Goal: Transaction & Acquisition: Book appointment/travel/reservation

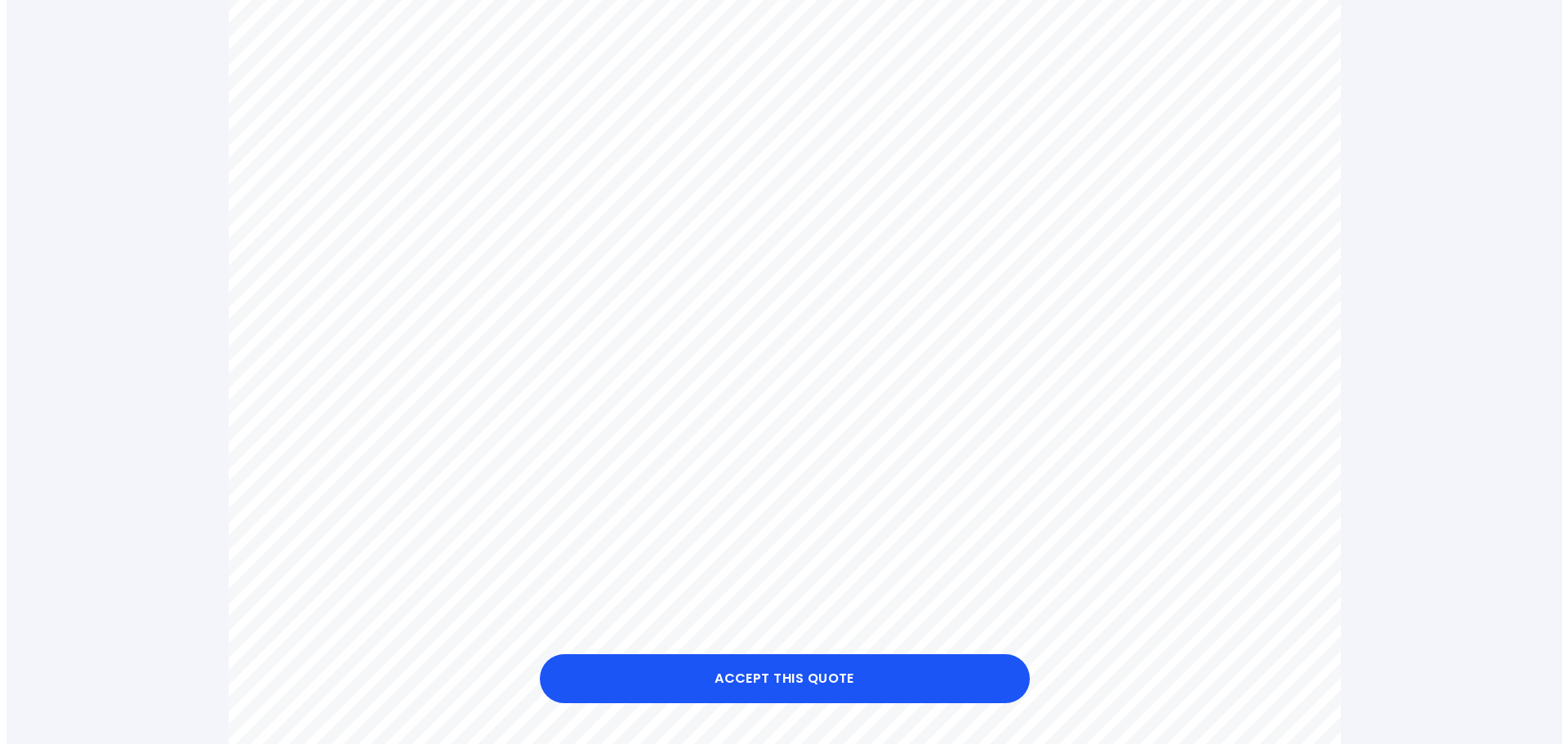
scroll to position [735, 0]
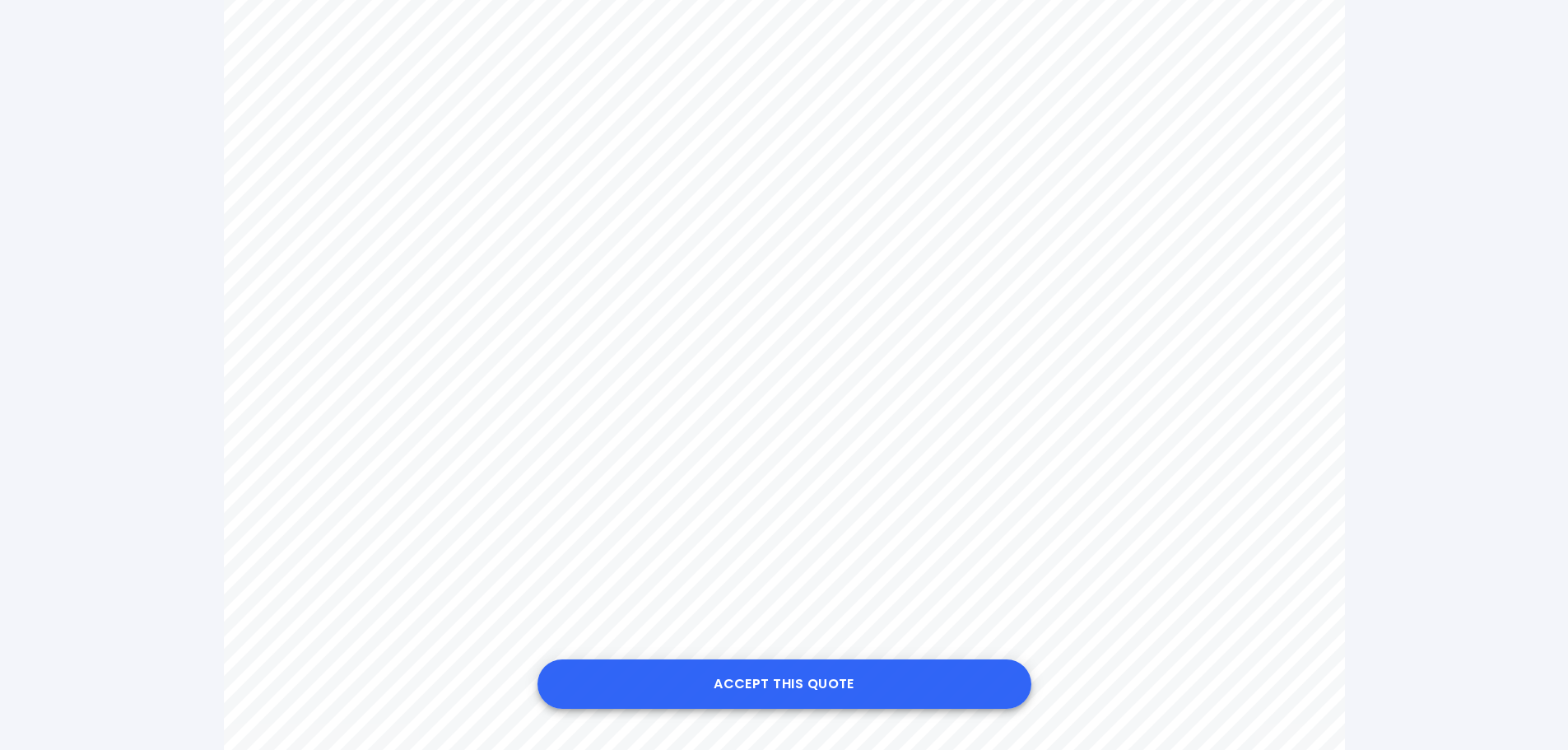
click at [937, 690] on button "Accept this Quote" at bounding box center [785, 685] width 494 height 50
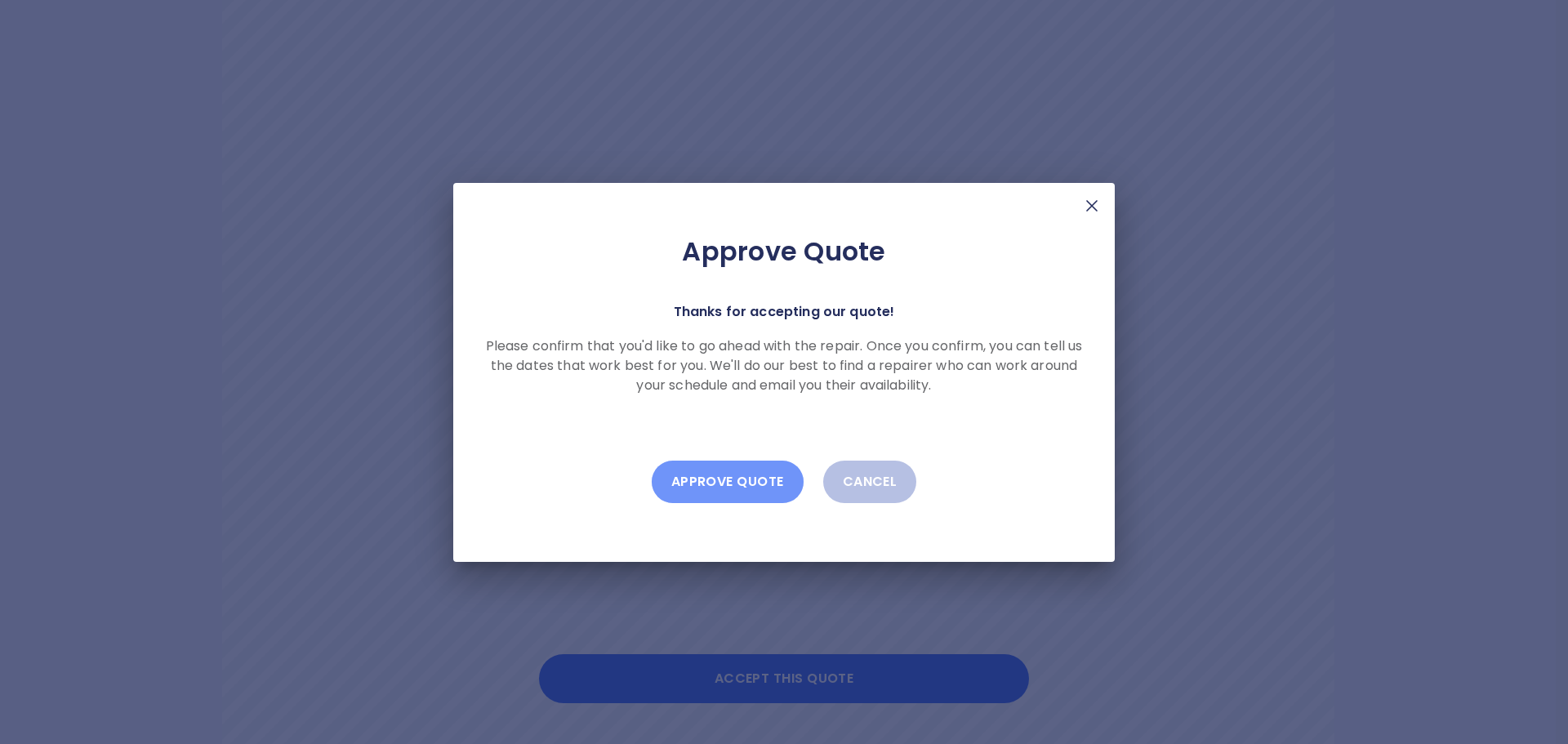
click at [711, 483] on button "Approve Quote" at bounding box center [727, 481] width 152 height 42
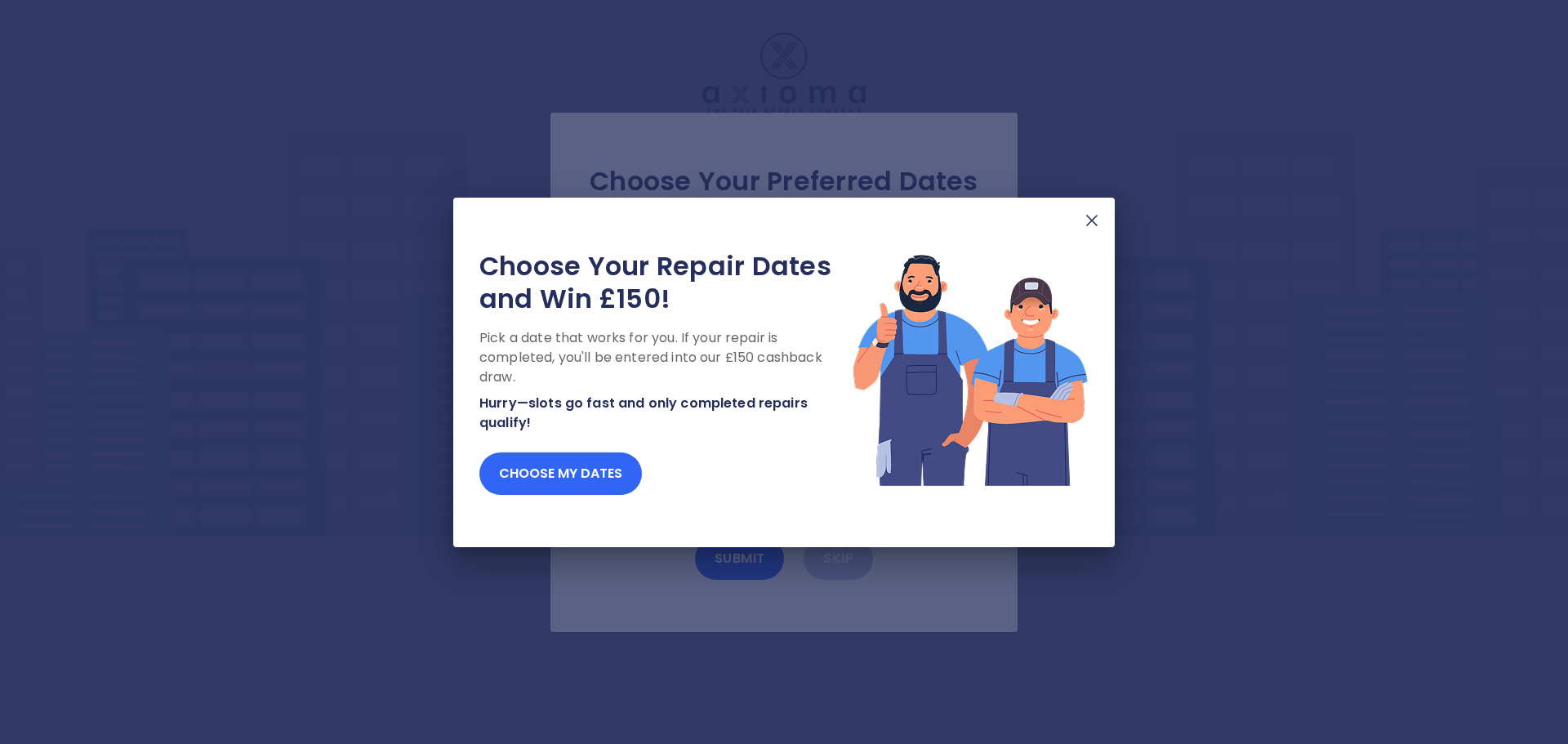
click at [552, 468] on button "Choose my dates" at bounding box center [561, 474] width 163 height 42
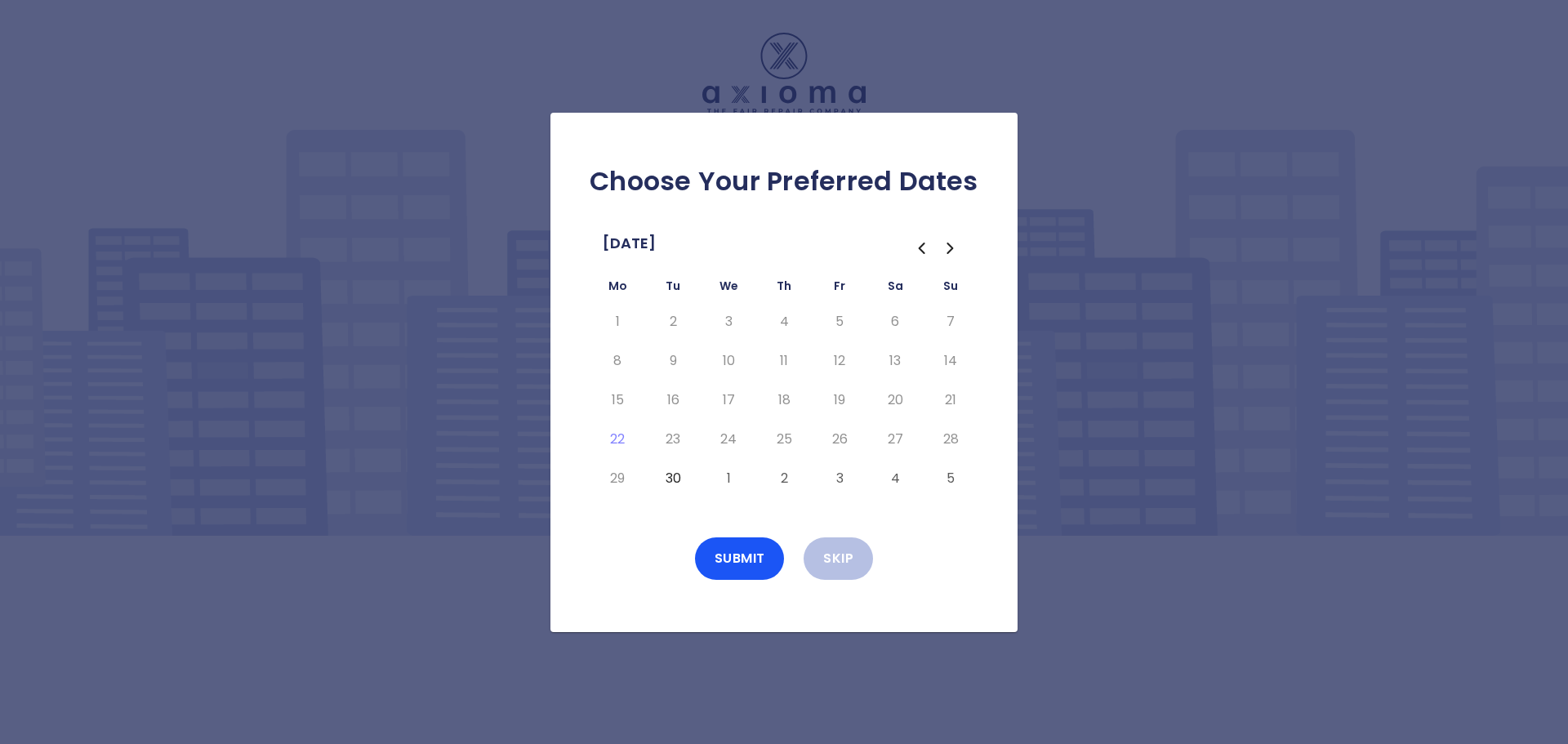
click at [667, 480] on button "30" at bounding box center [672, 479] width 29 height 27
click at [720, 568] on button "Submit" at bounding box center [740, 558] width 90 height 42
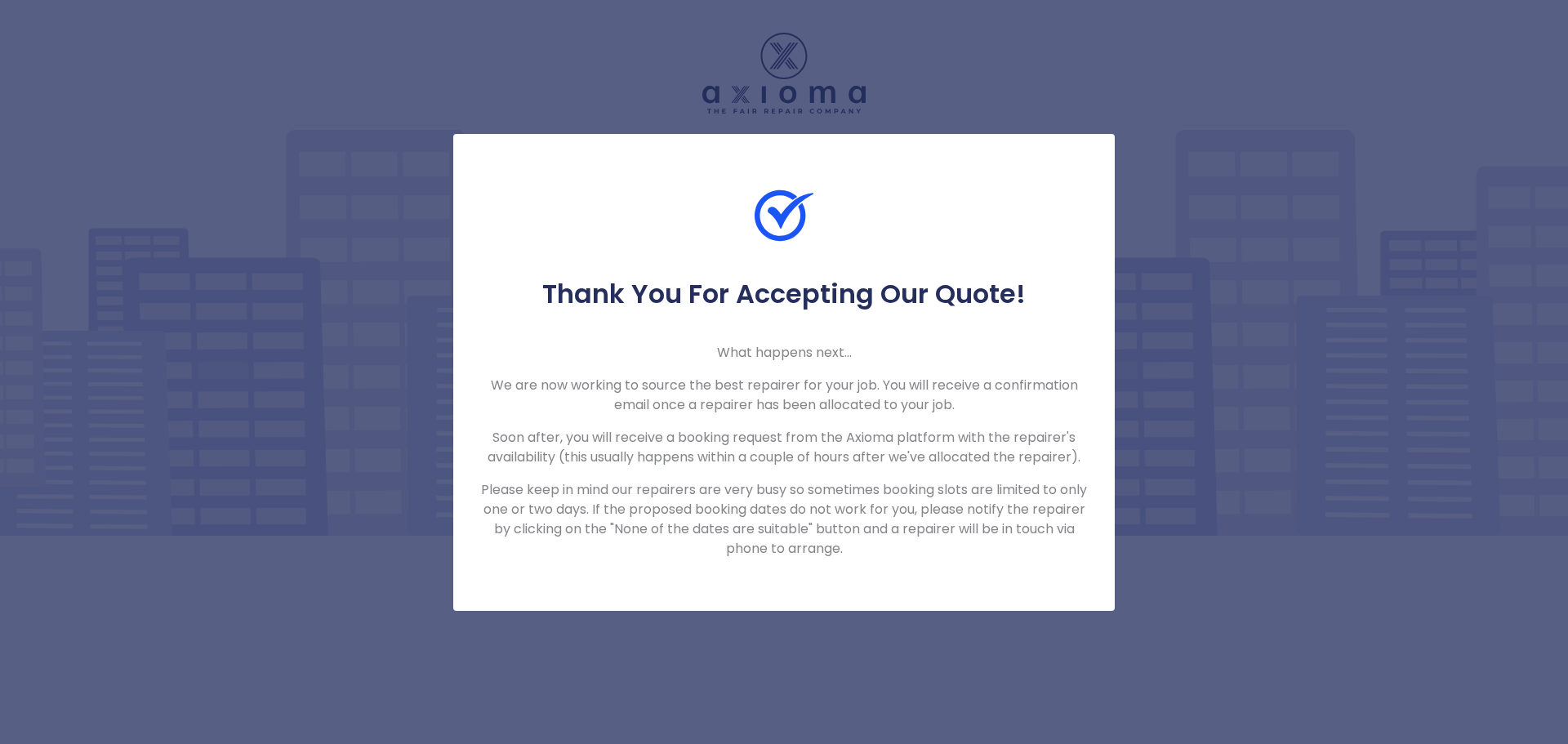
drag, startPoint x: 1156, startPoint y: 171, endPoint x: 1158, endPoint y: 107, distance: 64.0
click at [1158, 171] on div "Thank You For Accepting Our Quote! What happens next... We are now working to s…" at bounding box center [784, 372] width 1568 height 744
click at [1161, 301] on div "Thank You For Accepting Our Quote! What happens next... We are now working to s…" at bounding box center [784, 372] width 1568 height 744
click at [1204, 278] on div "Thank You For Accepting Our Quote! What happens next... We are now working to s…" at bounding box center [784, 372] width 1568 height 744
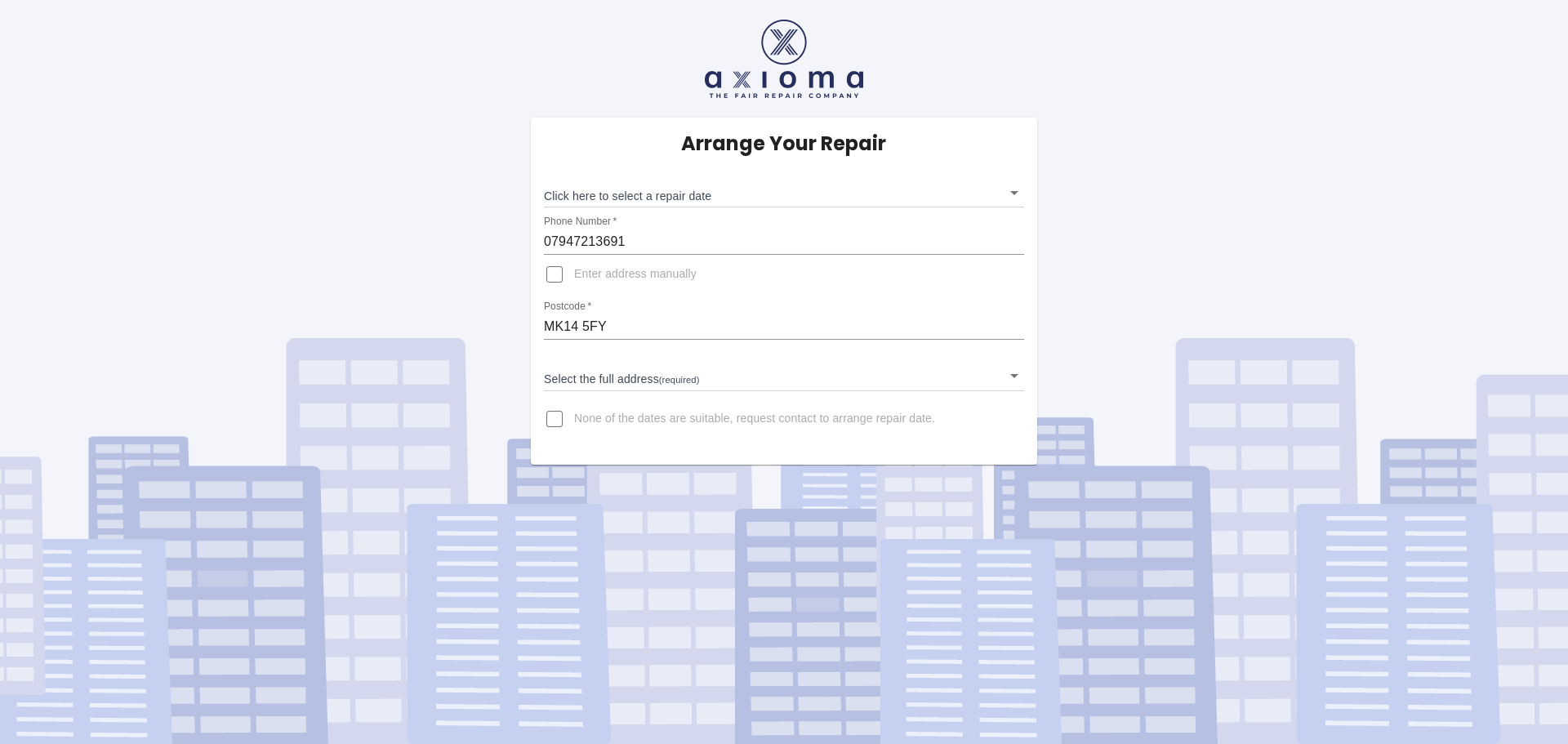
click at [628, 200] on body "Arrange Your Repair Click here to select a repair date ​ Phone Number   * 07947…" at bounding box center [784, 372] width 1568 height 744
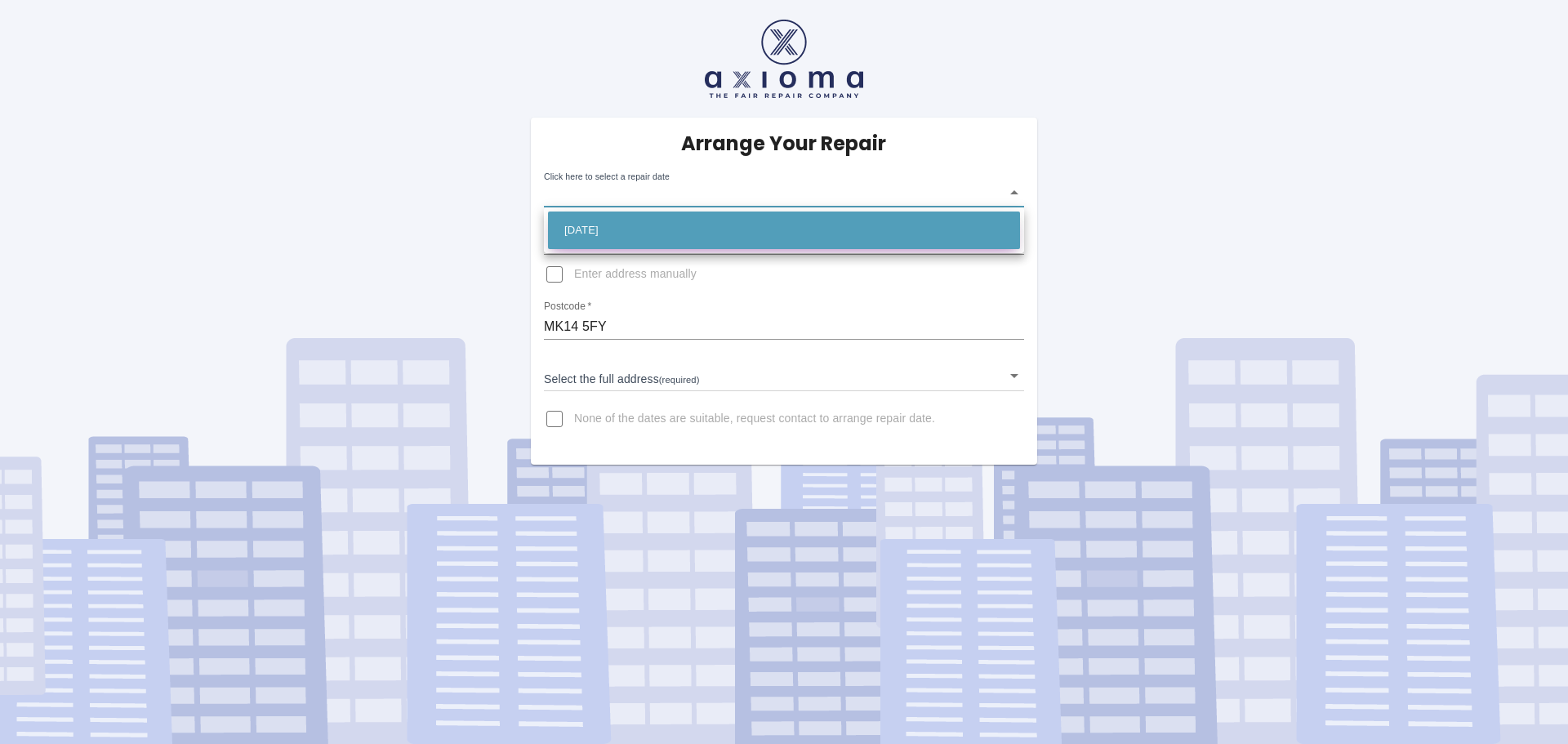
click at [634, 228] on li "[DATE]" at bounding box center [784, 230] width 472 height 38
type input "[DATE]T00:00:00.000Z"
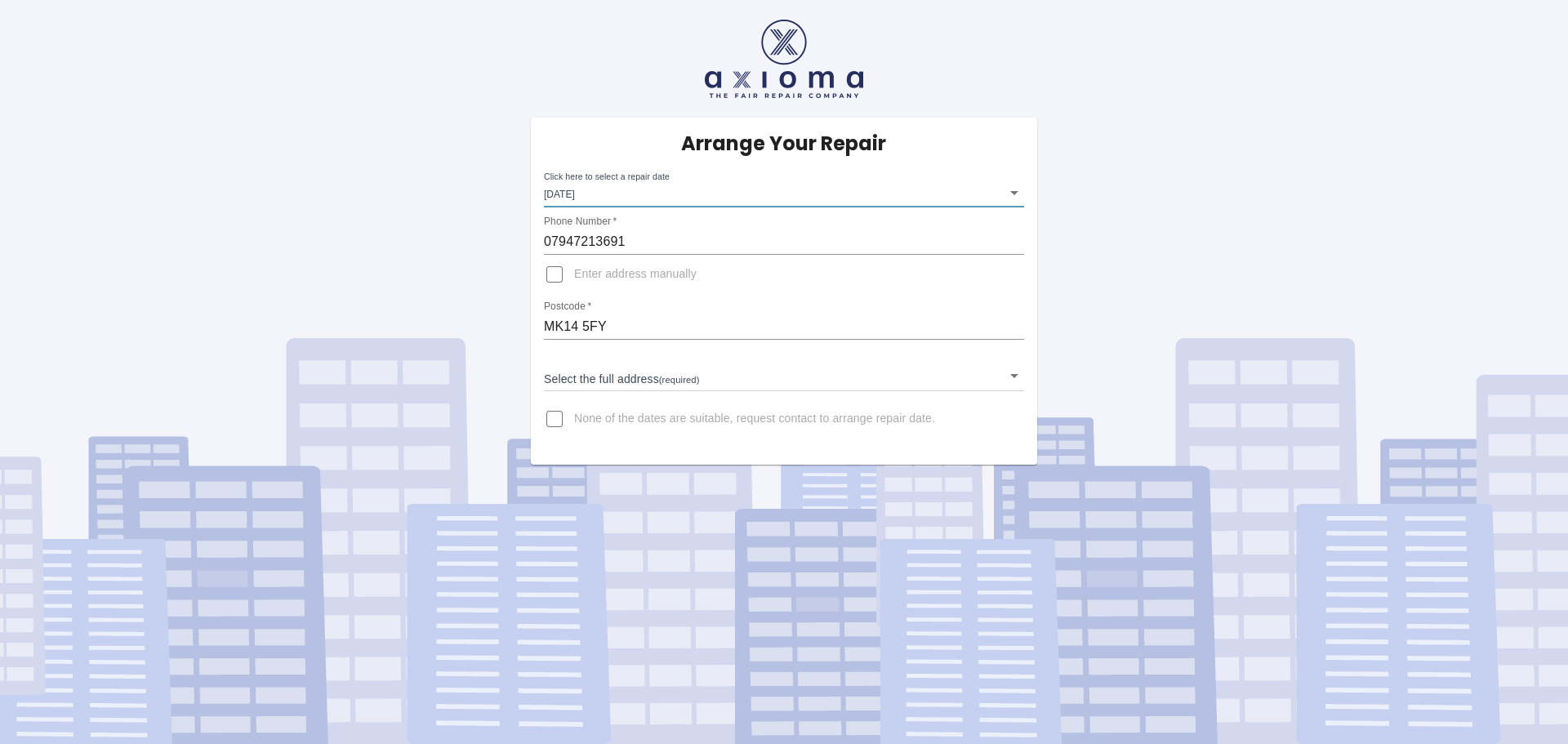
click at [555, 278] on input "Enter address manually" at bounding box center [554, 275] width 39 height 39
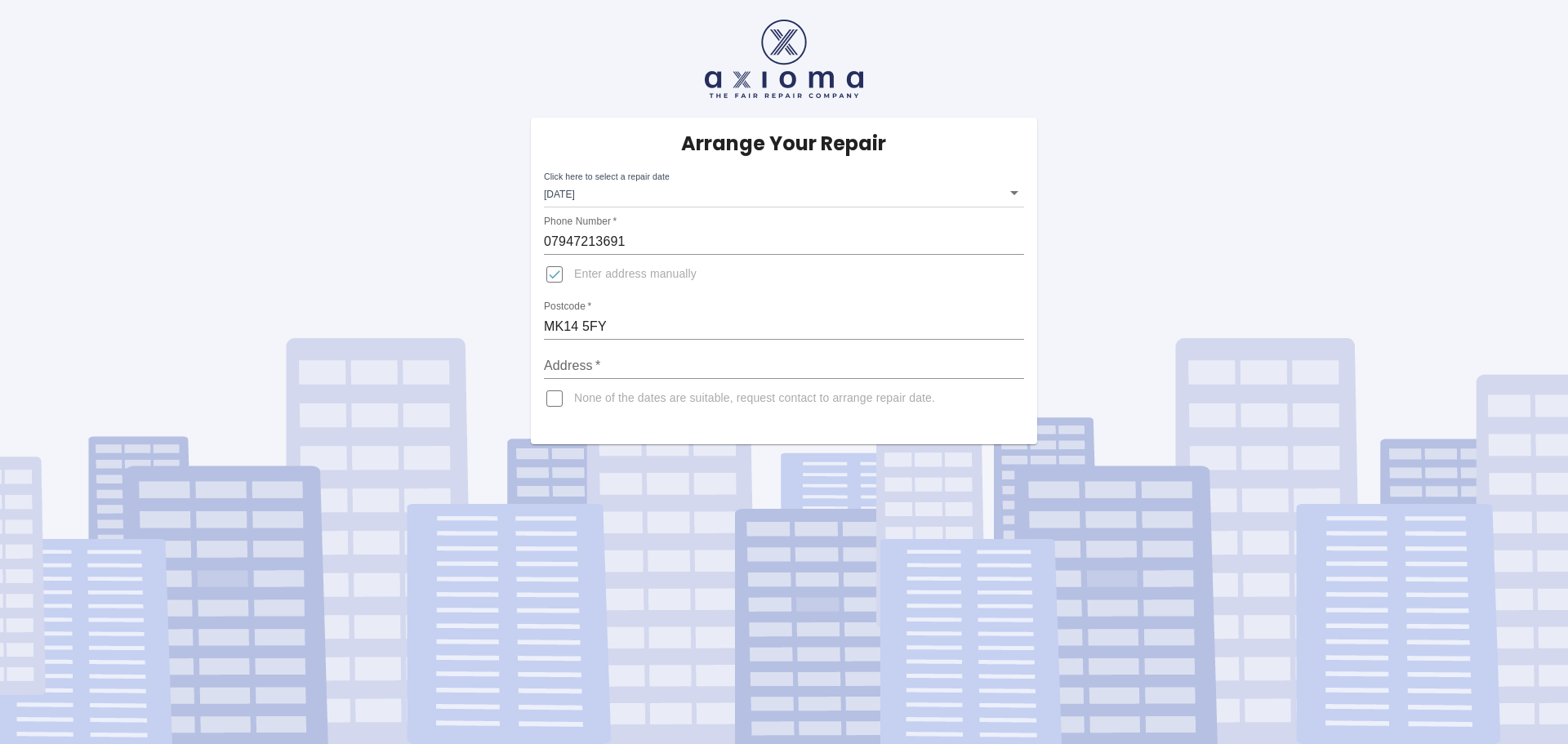
click at [557, 277] on input "Enter address manually" at bounding box center [554, 275] width 39 height 39
checkbox input "false"
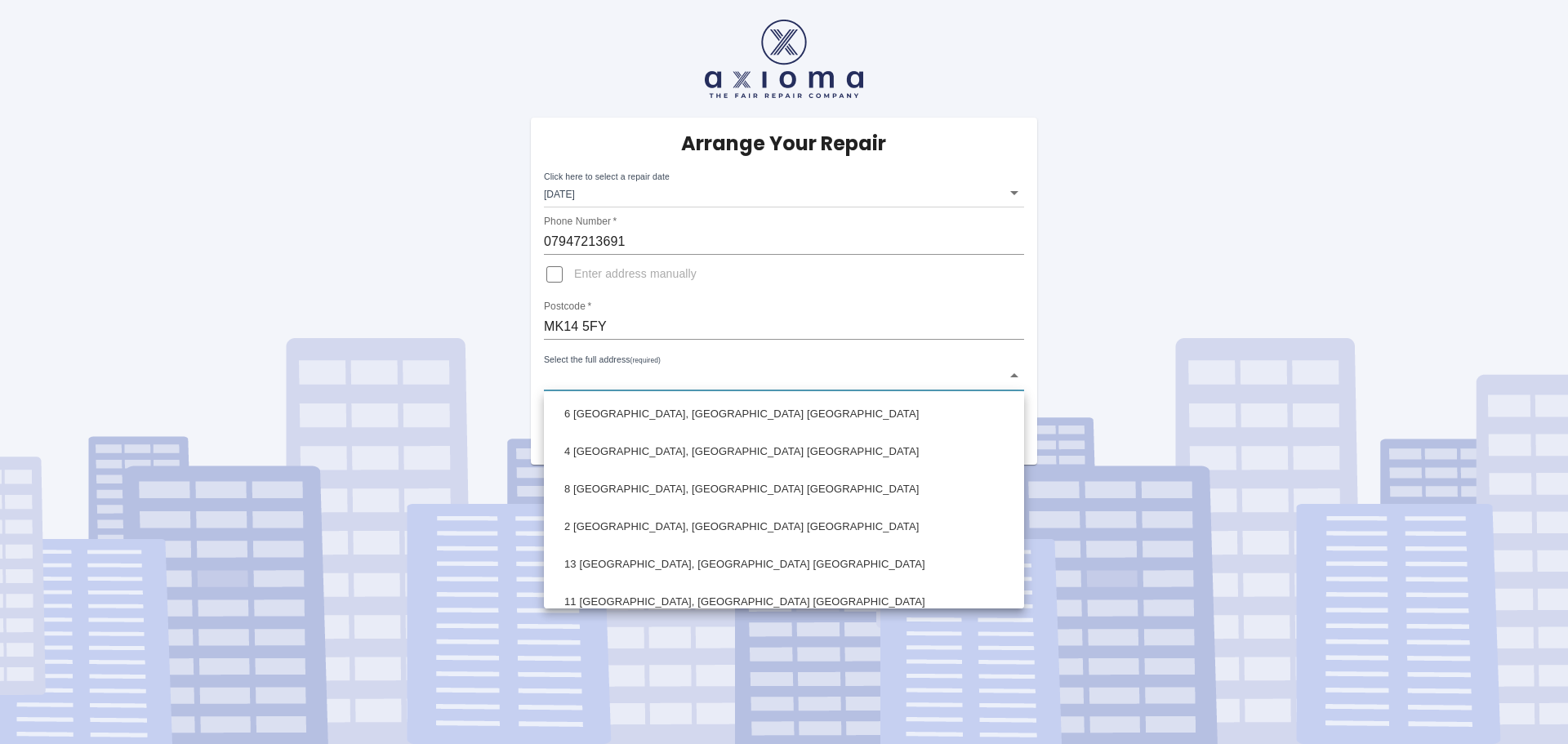
click at [578, 385] on body "Arrange Your Repair Click here to select a repair date [DATE] [DATE]T00:00:00.0…" at bounding box center [784, 372] width 1568 height 744
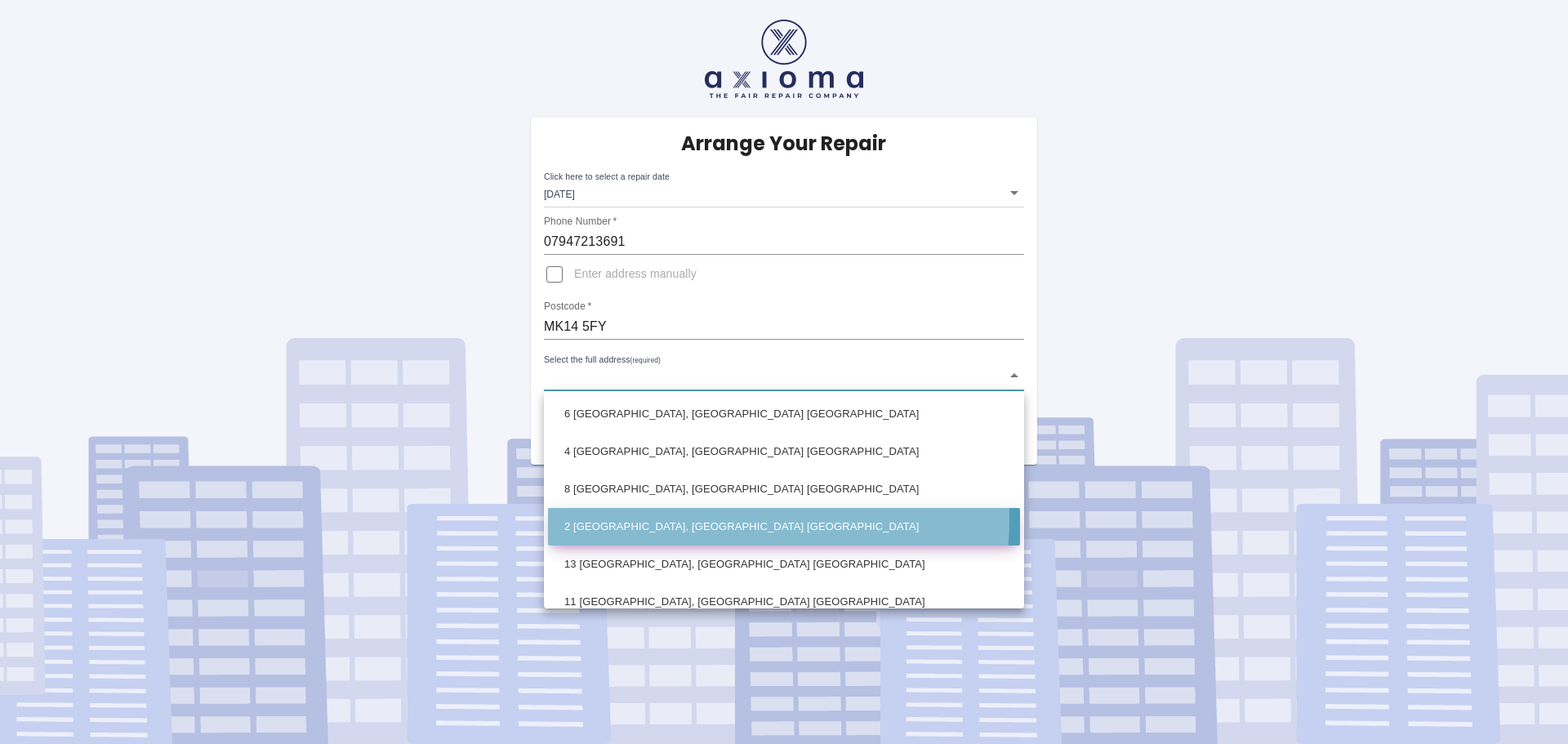
click at [611, 516] on li "2 [GEOGRAPHIC_DATA], [GEOGRAPHIC_DATA] [GEOGRAPHIC_DATA]" at bounding box center [784, 526] width 472 height 38
type input "2 [GEOGRAPHIC_DATA], [GEOGRAPHIC_DATA] [GEOGRAPHIC_DATA]"
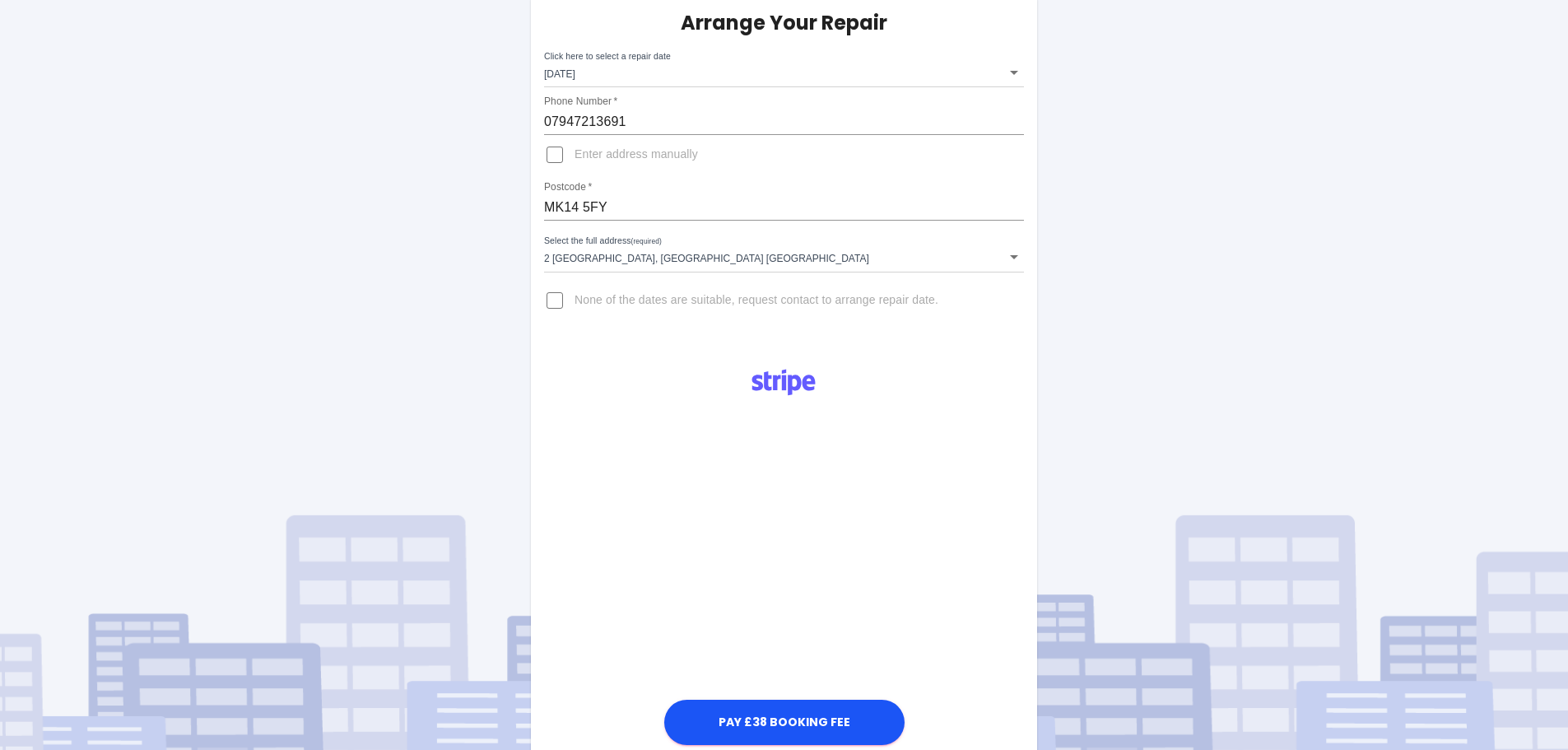
scroll to position [165, 0]
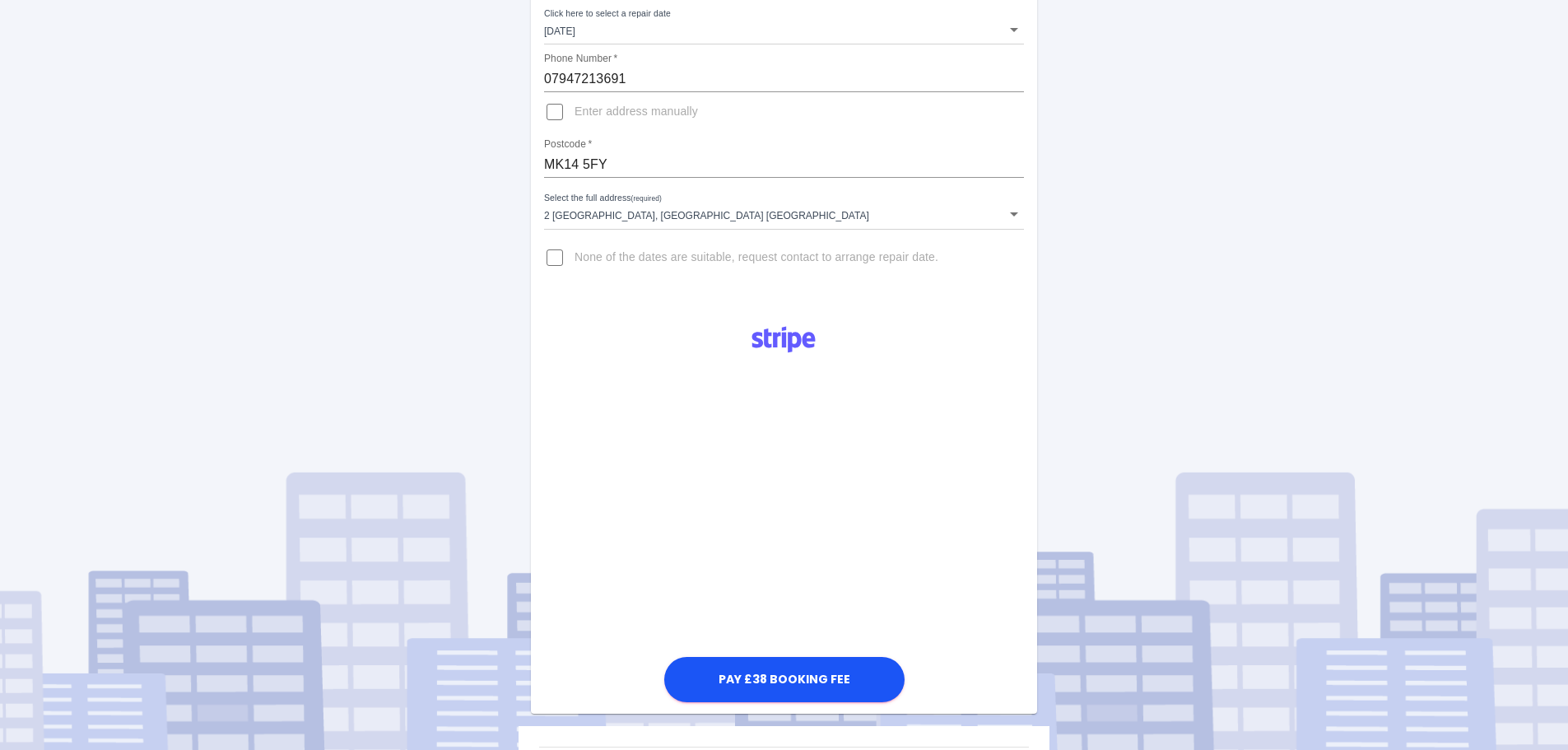
click at [945, 437] on div "Pay £38 Booking Fee" at bounding box center [784, 509] width 506 height 395
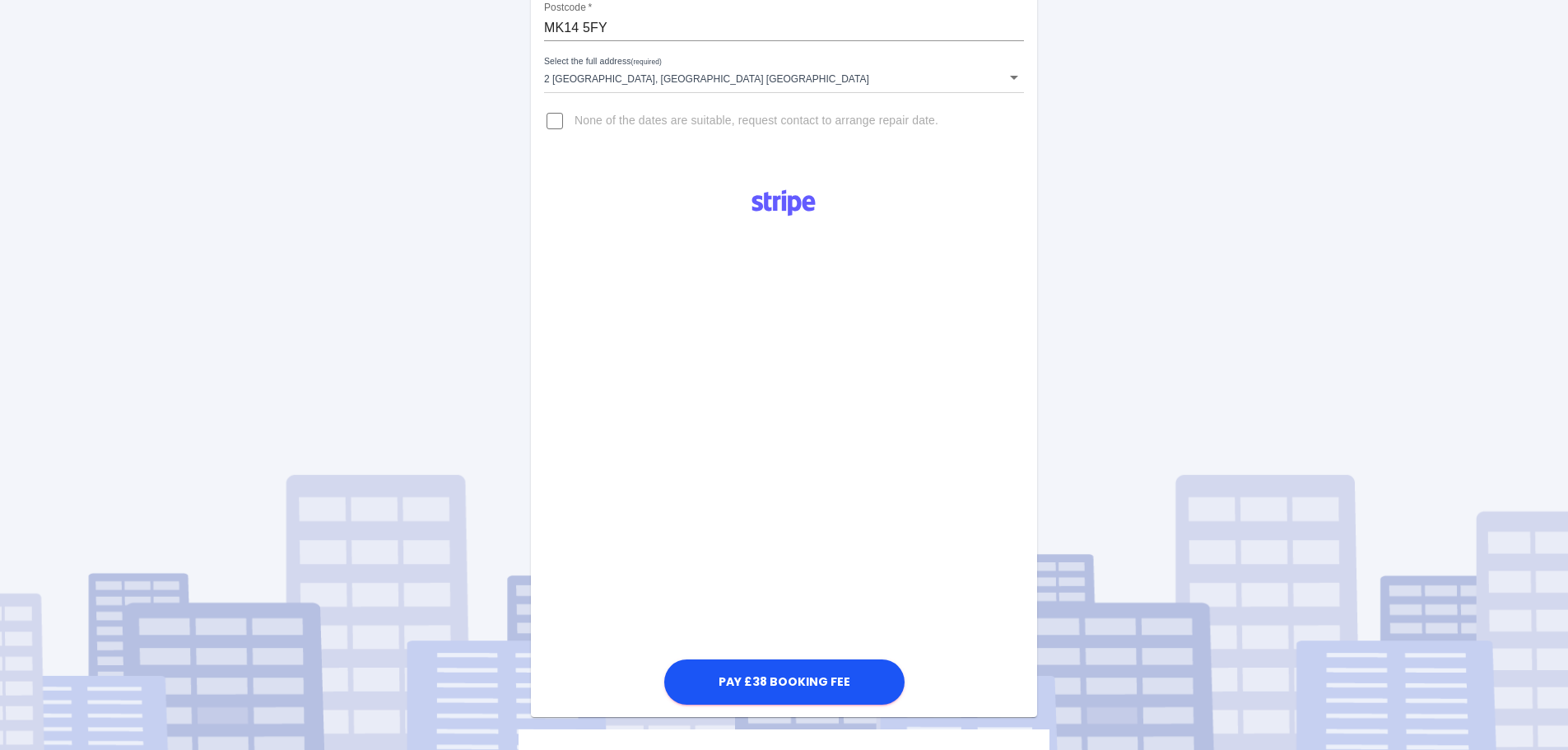
scroll to position [329, 0]
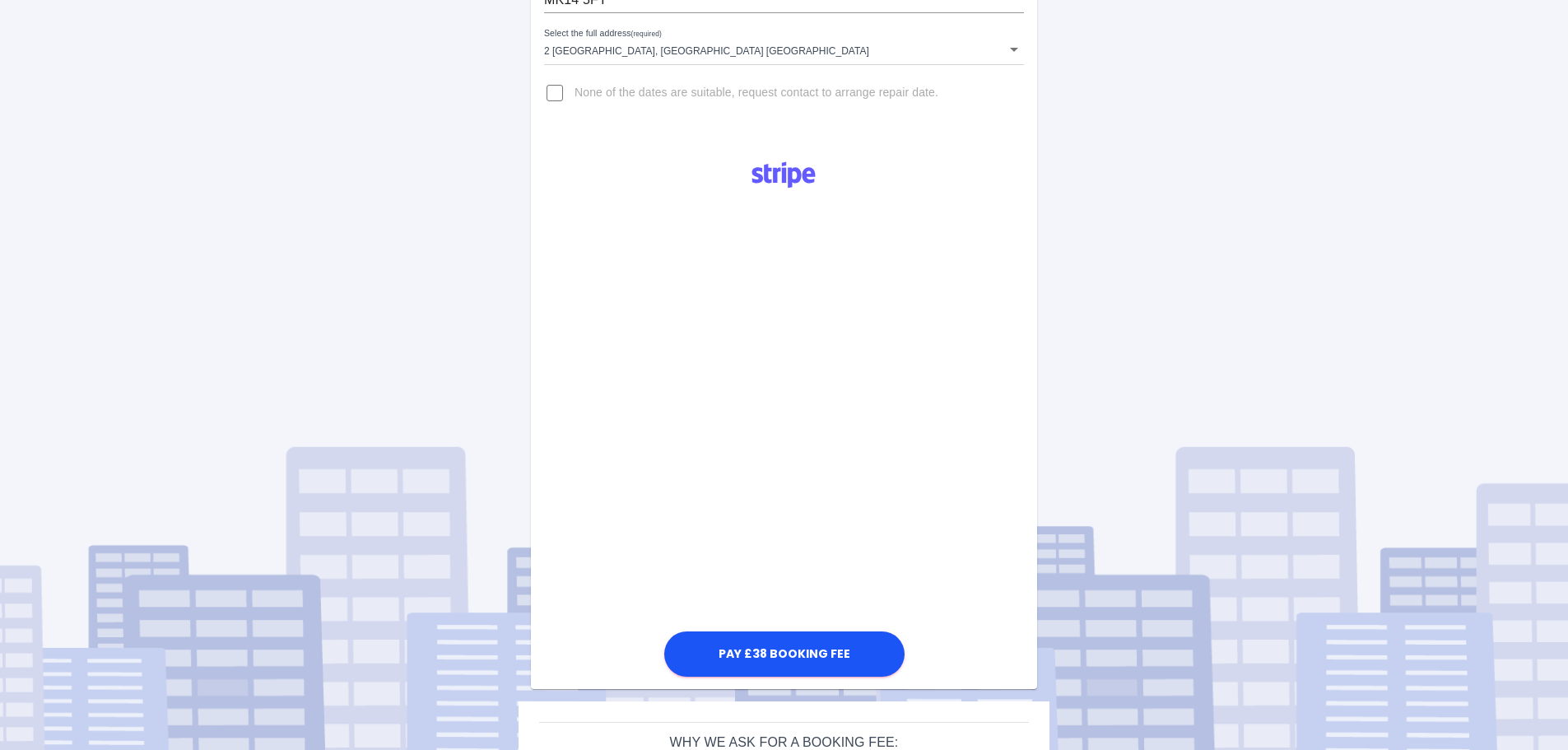
click at [961, 207] on div "Pay £38 Booking Fee" at bounding box center [784, 414] width 506 height 533
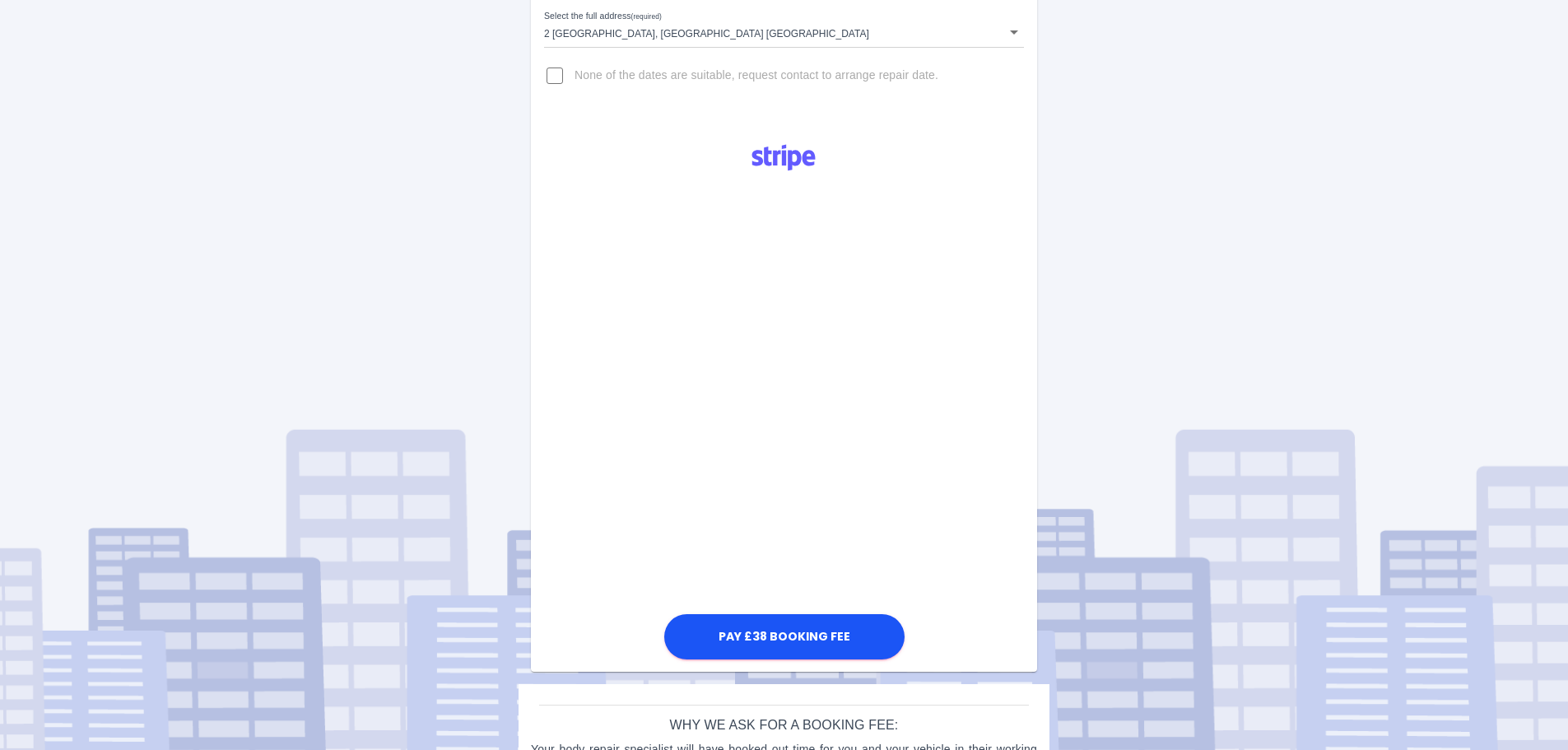
scroll to position [350, 0]
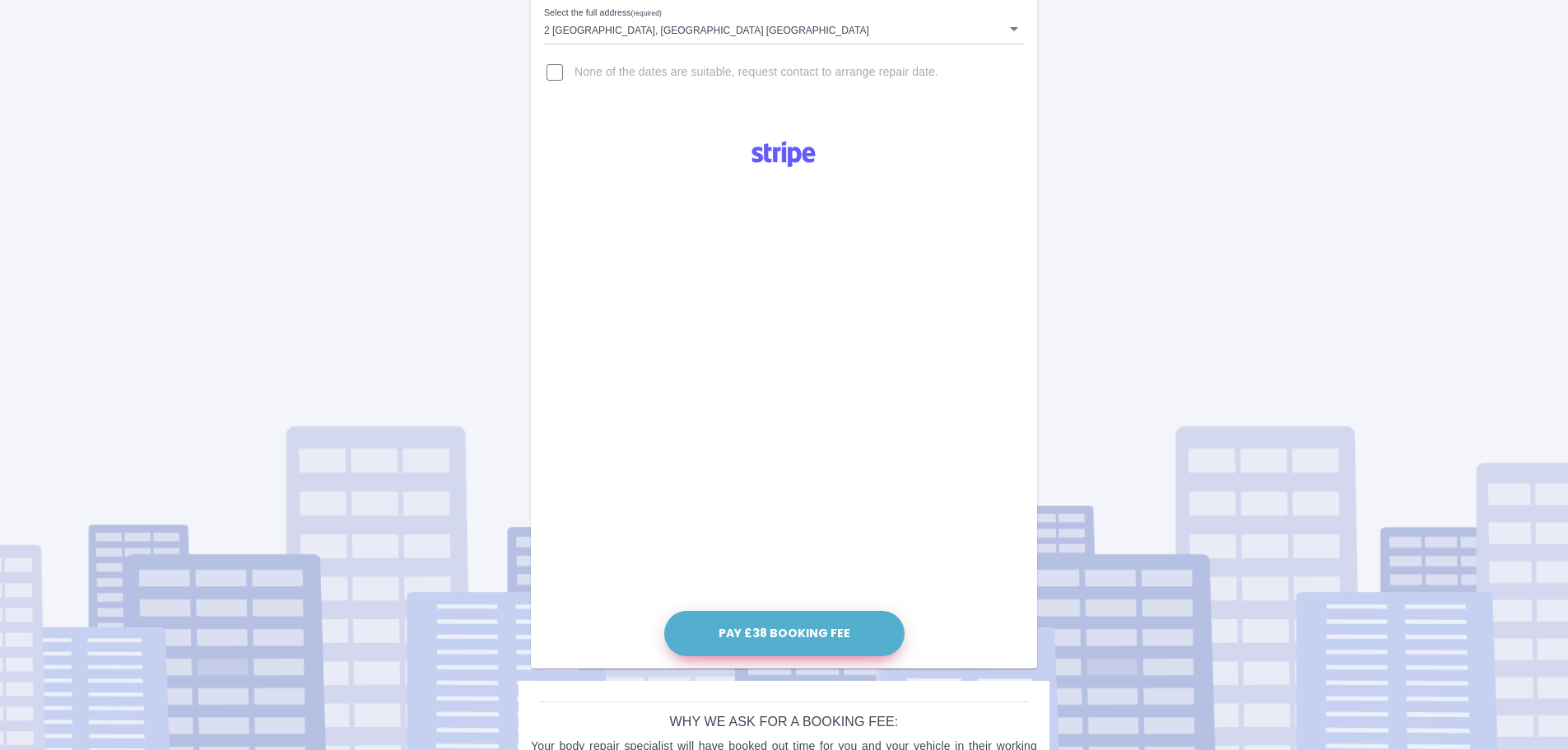
click at [861, 635] on button "Pay £38 Booking Fee" at bounding box center [784, 633] width 241 height 45
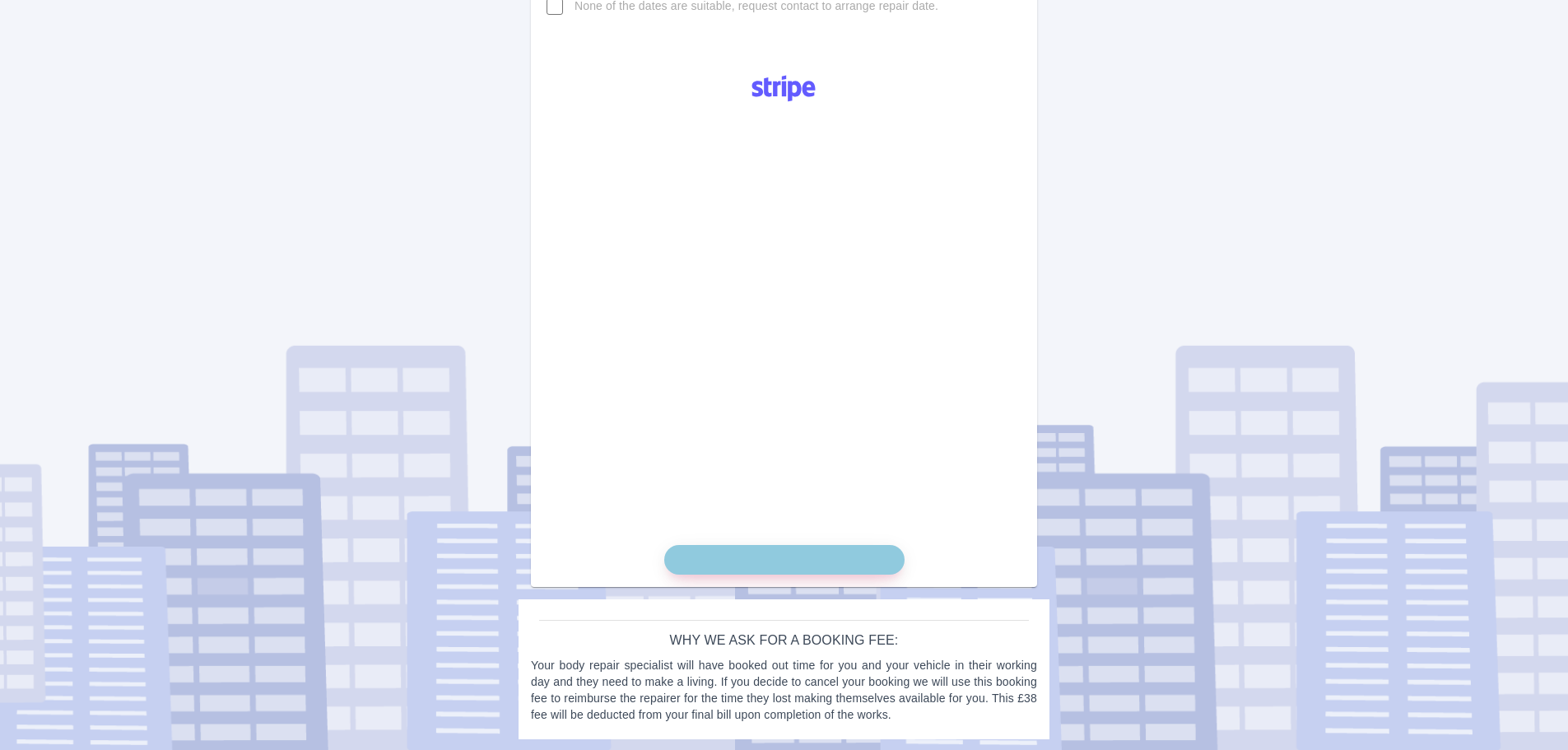
scroll to position [418, 0]
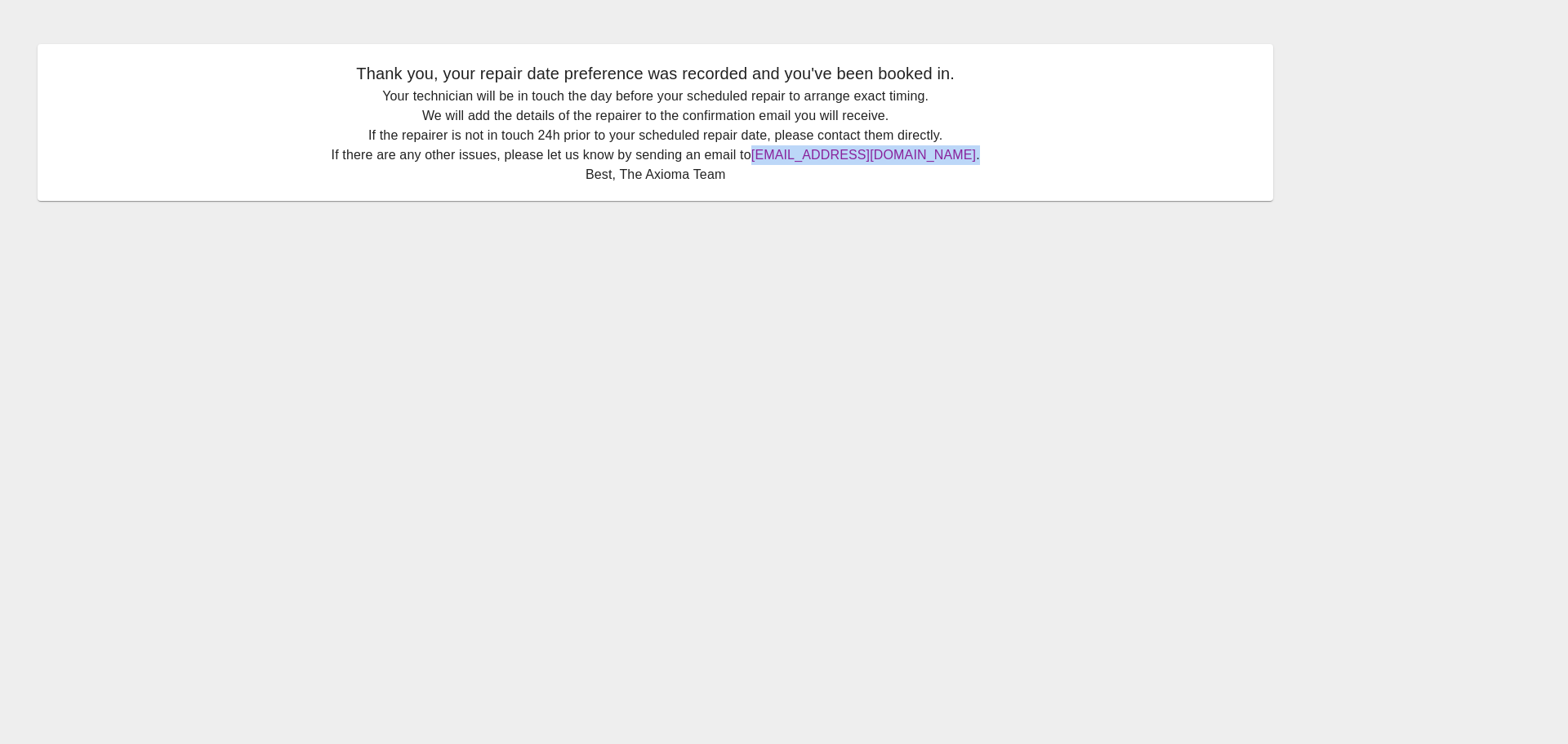
drag, startPoint x: 946, startPoint y: 158, endPoint x: 793, endPoint y: 159, distance: 153.0
click at [793, 159] on p "Your technician will be in touch the day before your scheduled repair to arrang…" at bounding box center [655, 135] width 1203 height 98
copy p "estimates@axioma.co.uk ."
click at [1357, 309] on main "Thank you, your repair date preference was recorded and you've been booked in. …" at bounding box center [784, 372] width 1568 height 744
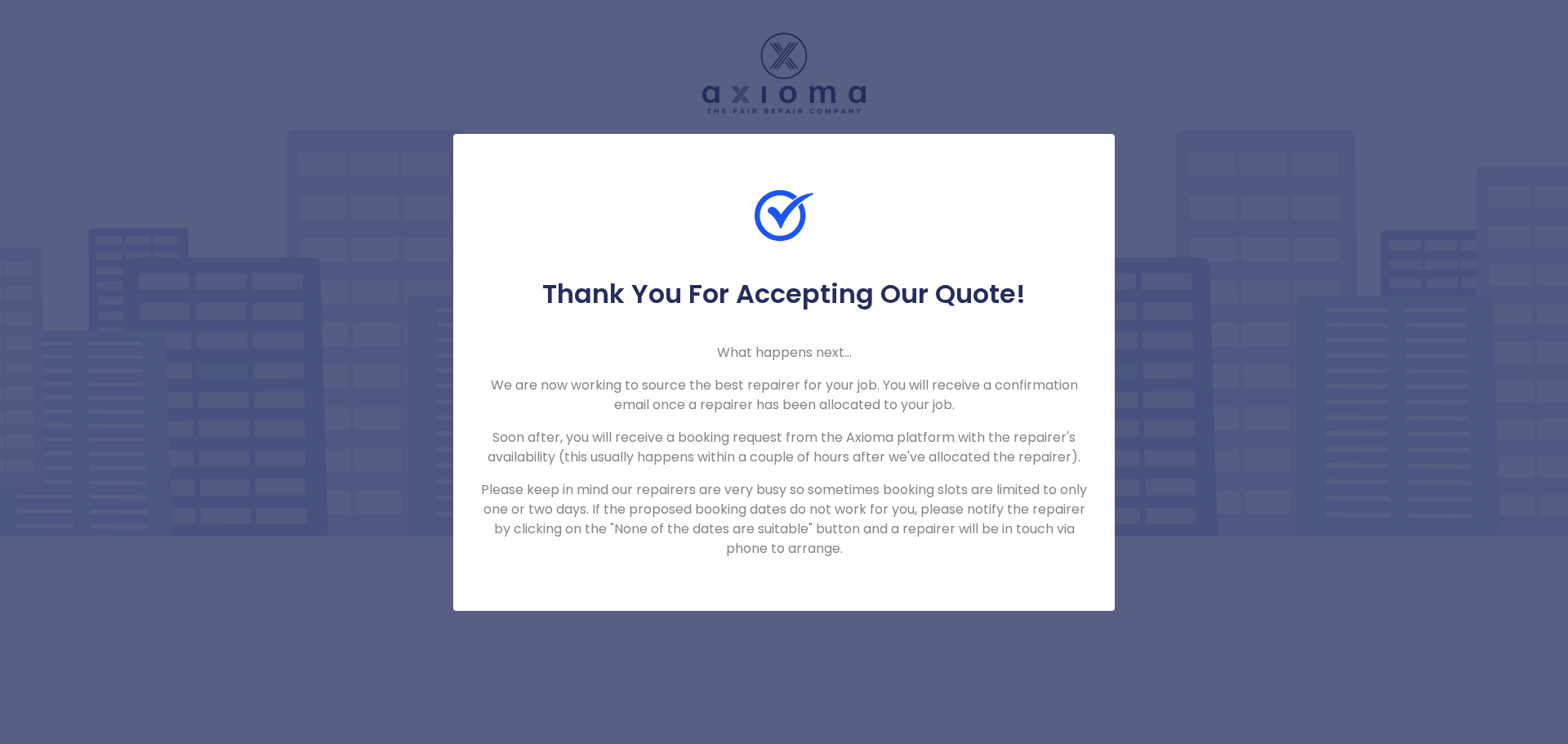
click at [1204, 452] on div "Thank You For Accepting Our Quote! What happens next... We are now working to s…" at bounding box center [784, 372] width 1568 height 744
